Goal: Information Seeking & Learning: Learn about a topic

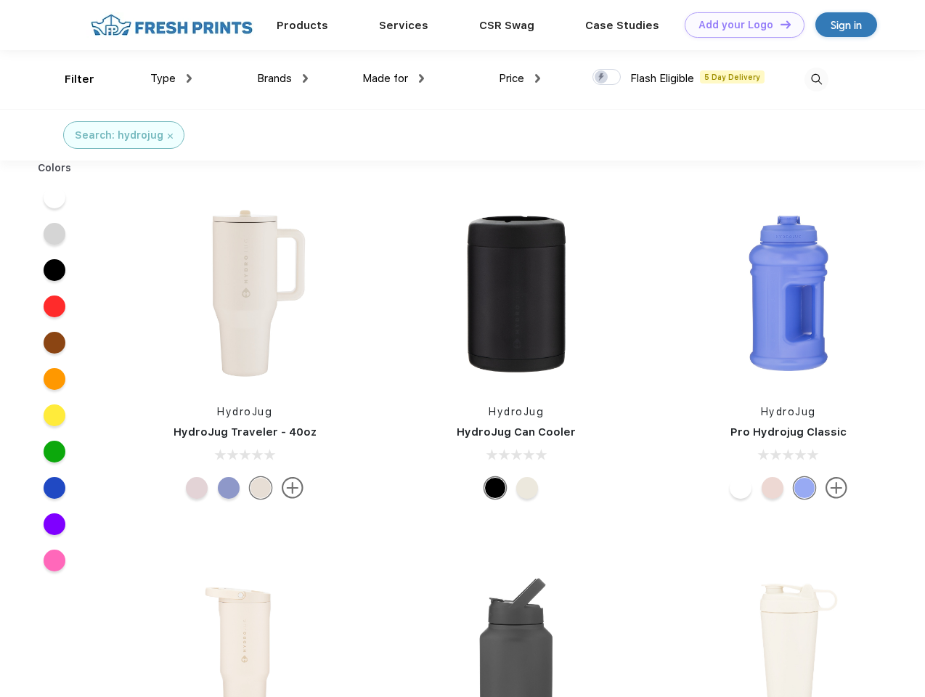
scroll to position [1, 0]
click at [739, 25] on link "Add your Logo Design Tool" at bounding box center [745, 24] width 120 height 25
click at [0, 0] on div "Design Tool" at bounding box center [0, 0] width 0 height 0
click at [779, 24] on link "Add your Logo Design Tool" at bounding box center [745, 24] width 120 height 25
click at [70, 79] on div "Filter" at bounding box center [80, 79] width 30 height 17
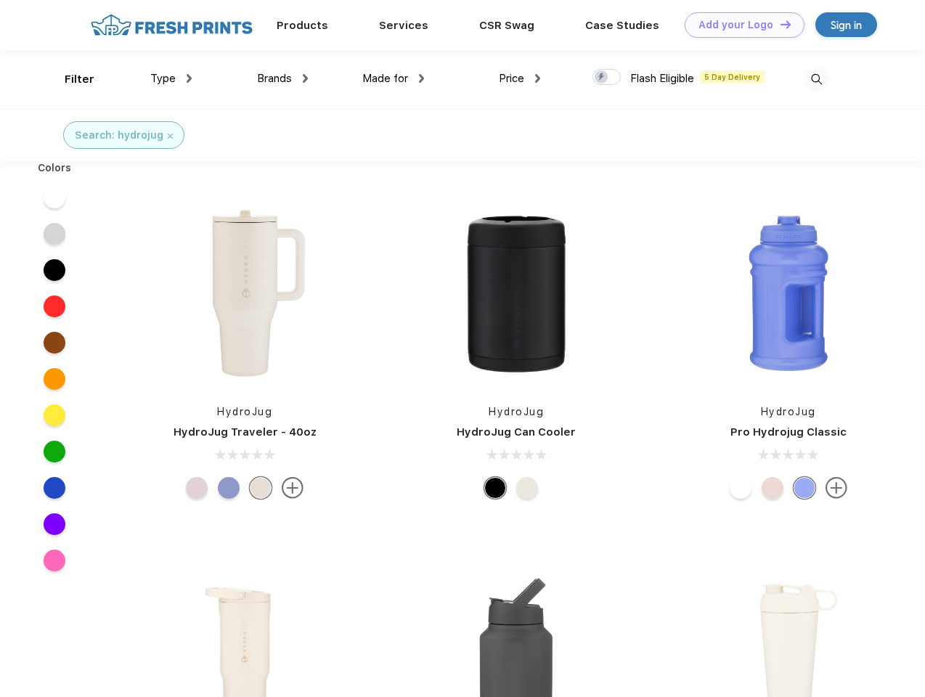
click at [171, 78] on span "Type" at bounding box center [162, 78] width 25 height 13
click at [282, 78] on span "Brands" at bounding box center [274, 78] width 35 height 13
click at [394, 78] on span "Made for" at bounding box center [385, 78] width 46 height 13
click at [520, 78] on span "Price" at bounding box center [511, 78] width 25 height 13
click at [607, 78] on div at bounding box center [606, 77] width 28 height 16
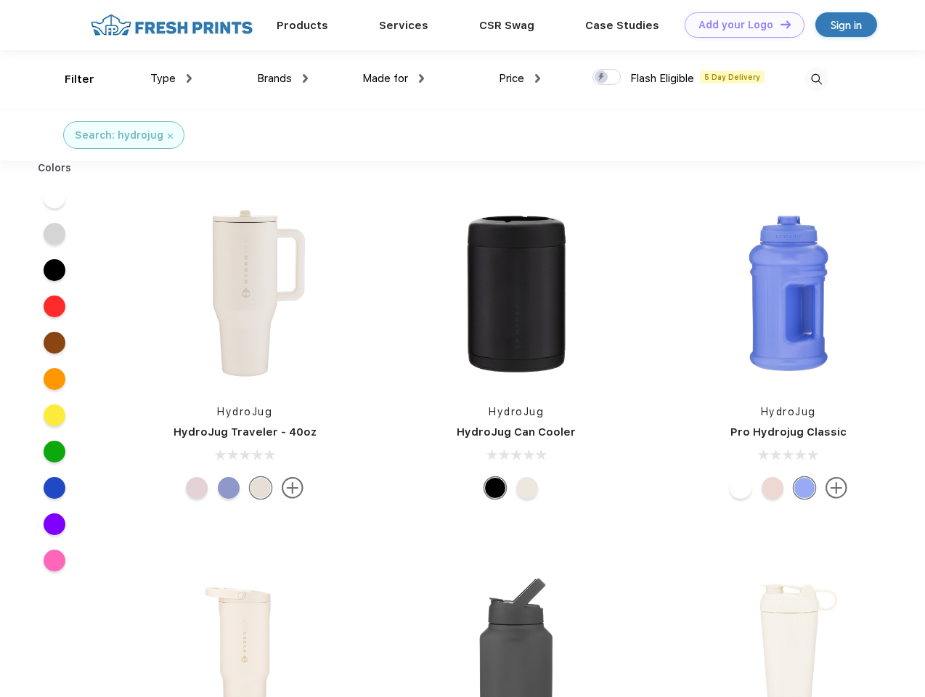
click at [602, 78] on input "checkbox" at bounding box center [596, 72] width 9 height 9
click at [816, 79] on img at bounding box center [816, 80] width 24 height 24
